Goal: Find specific page/section: Find specific page/section

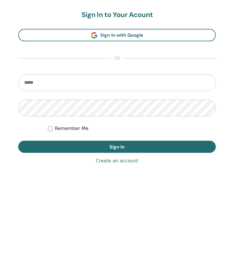
scroll to position [279, 0]
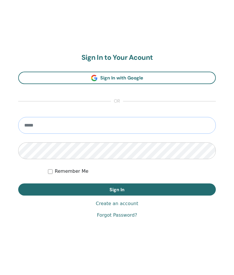
type input "**********"
click at [127, 190] on button "Sign In" at bounding box center [116, 190] width 197 height 12
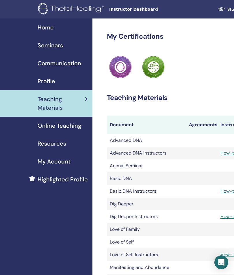
click at [47, 49] on span "Seminars" at bounding box center [50, 45] width 25 height 9
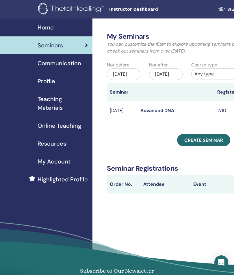
click at [143, 8] on span "Instructor Dashboard" at bounding box center [152, 9] width 87 height 6
click at [139, 9] on span "Instructor Dashboard" at bounding box center [152, 9] width 87 height 6
click at [49, 25] on span "Home" at bounding box center [46, 27] width 16 height 9
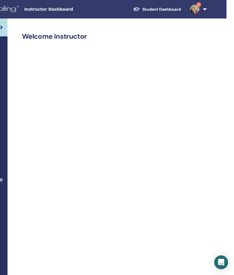
scroll to position [0, 85]
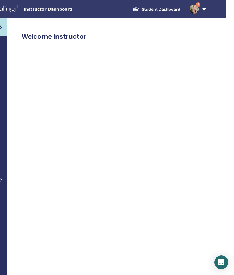
click at [163, 9] on link "Student Dashboard" at bounding box center [156, 9] width 57 height 11
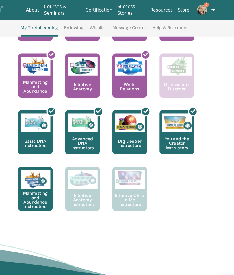
scroll to position [281, 87]
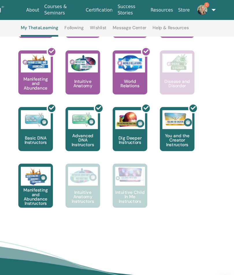
click at [31, 174] on p "Manifesting and Abundance Instructors" at bounding box center [47, 181] width 32 height 16
click at [31, 173] on p "Manifesting and Abundance Instructors" at bounding box center [47, 181] width 32 height 16
